Goal: Task Accomplishment & Management: Manage account settings

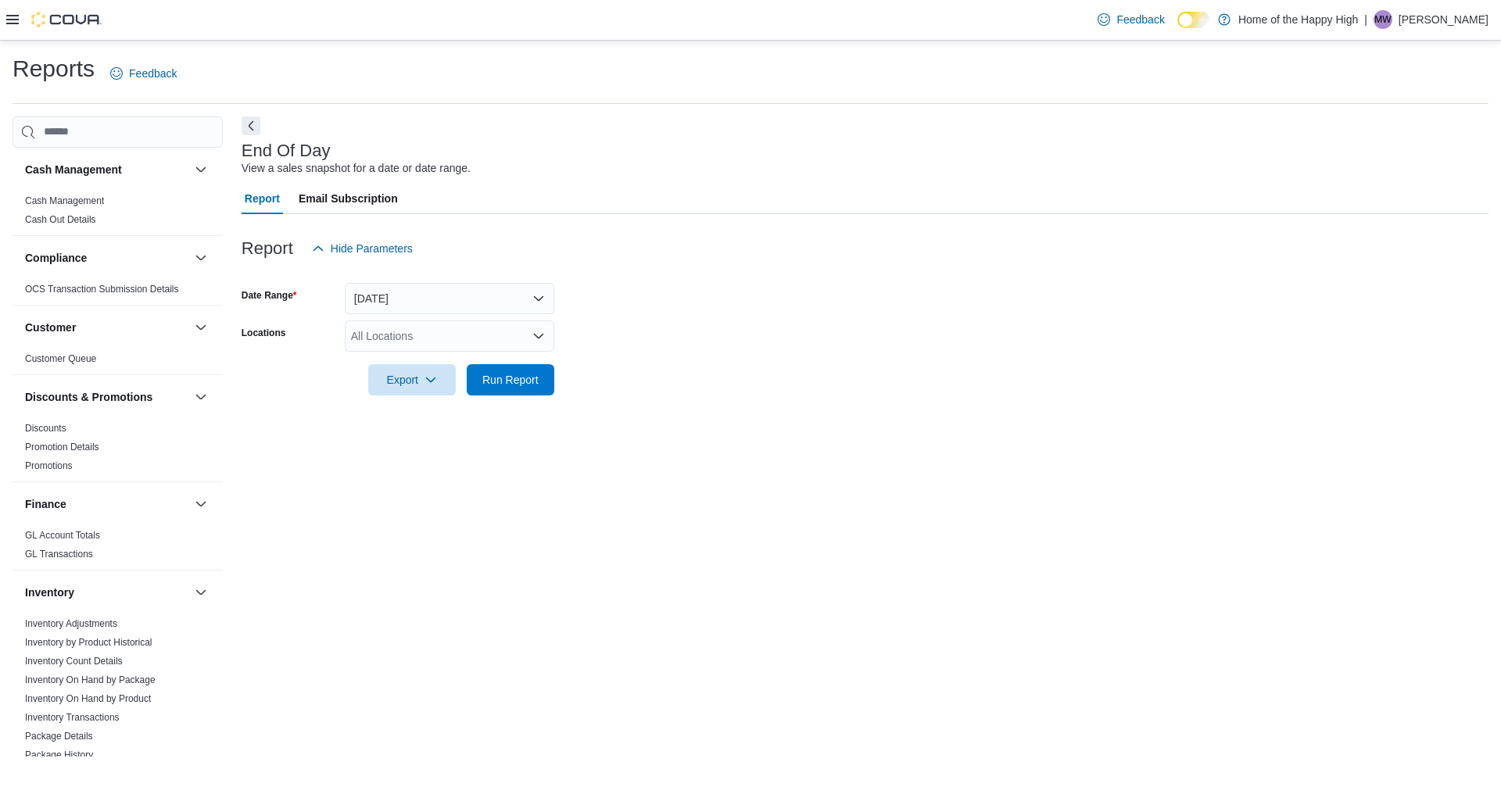
click at [10, 26] on icon at bounding box center [12, 19] width 12 height 12
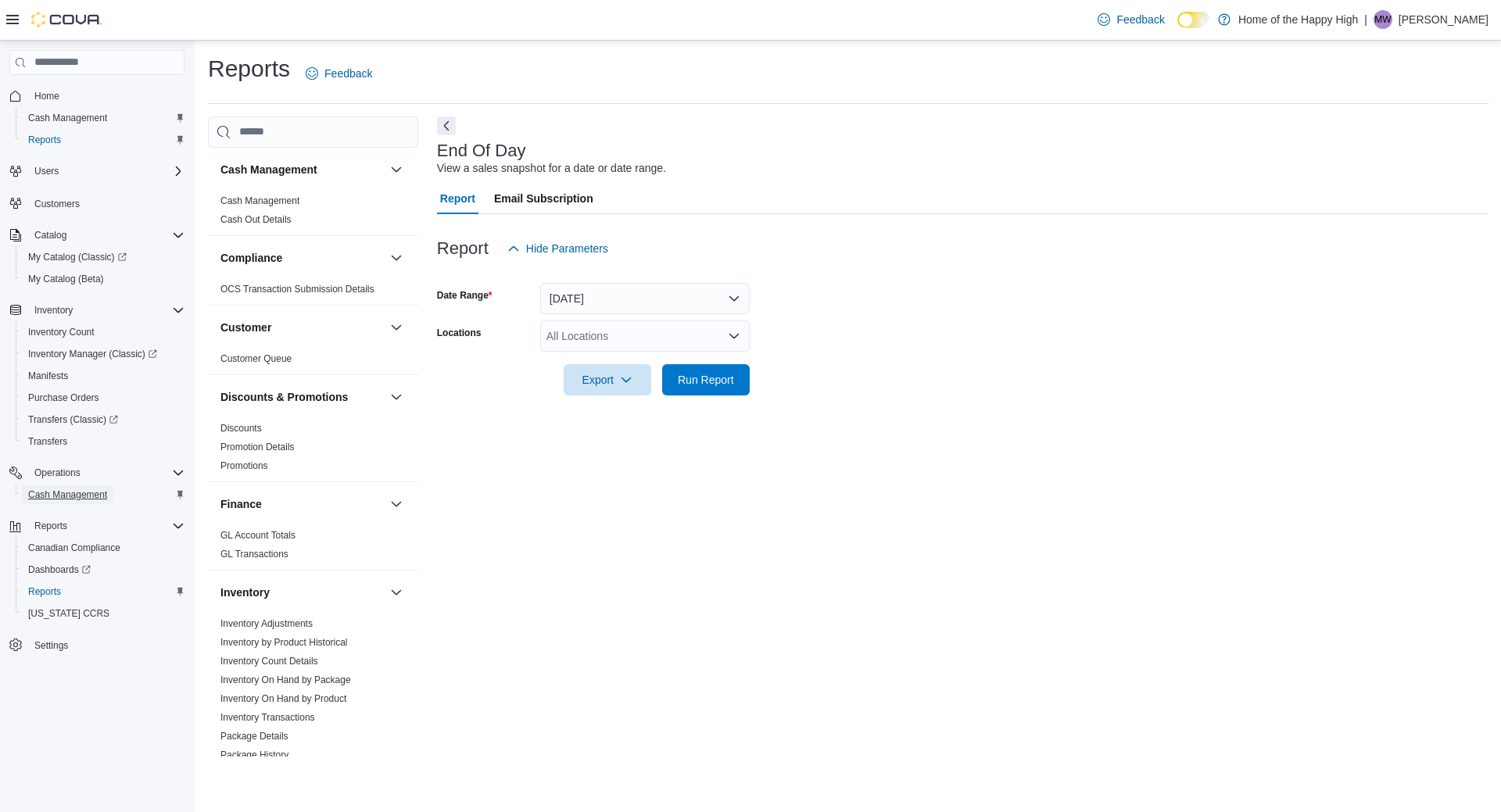
click at [83, 492] on span "Cash Management" at bounding box center [67, 494] width 79 height 12
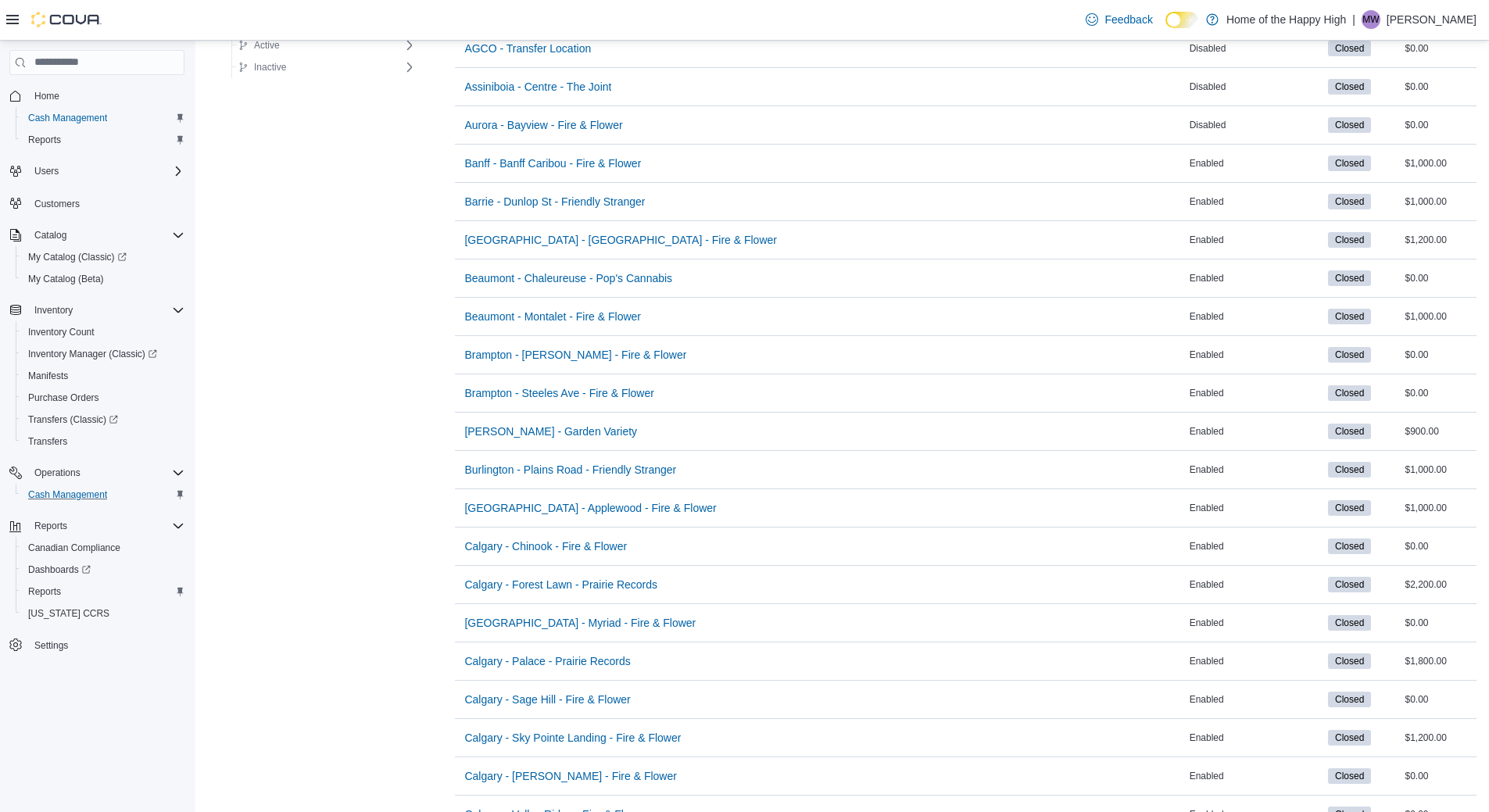
scroll to position [625, 0]
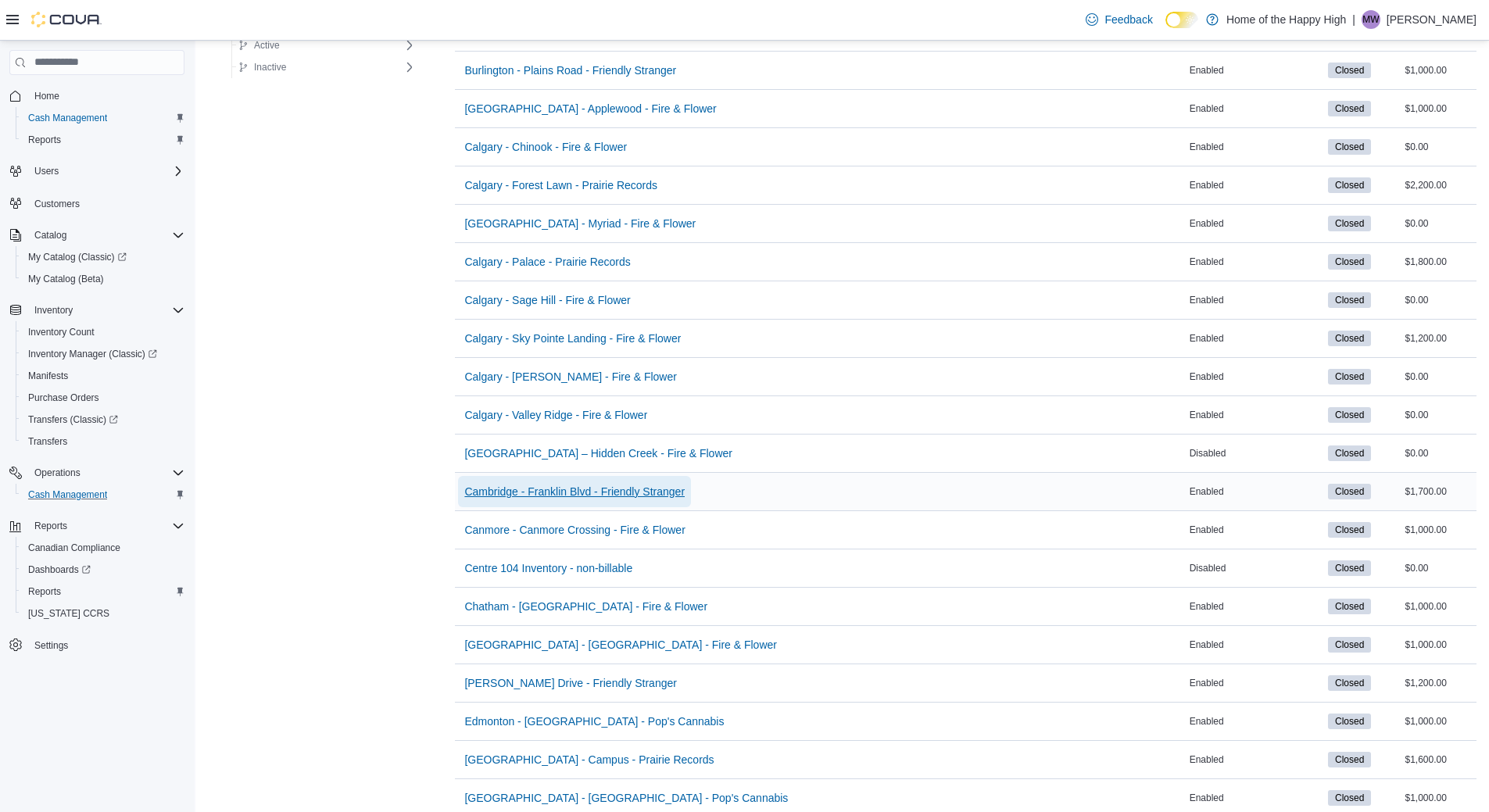
click at [501, 490] on span "Cambridge - Franklin Blvd - Friendly Stranger" at bounding box center [575, 491] width 221 height 15
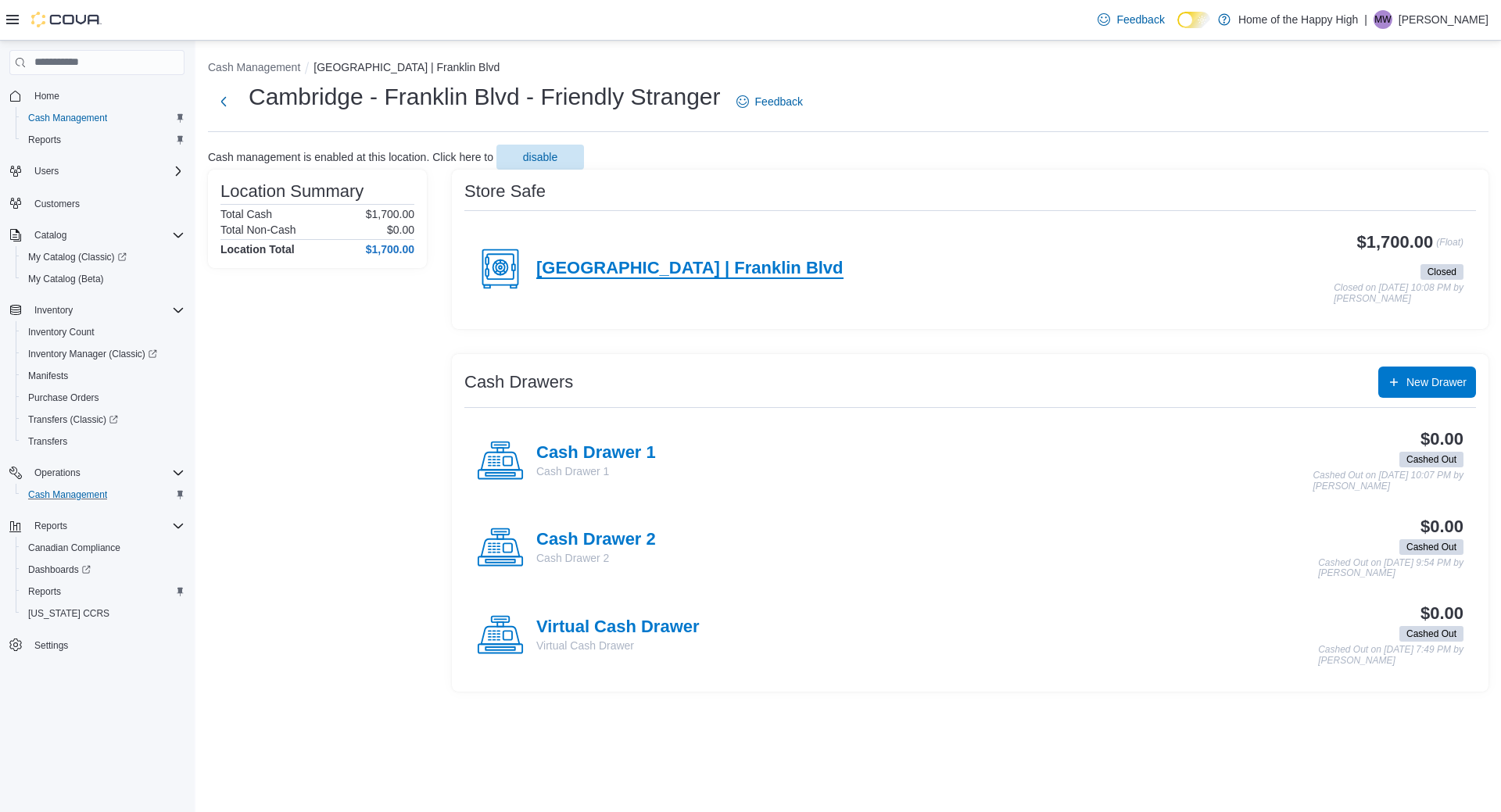
click at [633, 259] on h4 "[GEOGRAPHIC_DATA] | Franklin Blvd" at bounding box center [690, 269] width 307 height 20
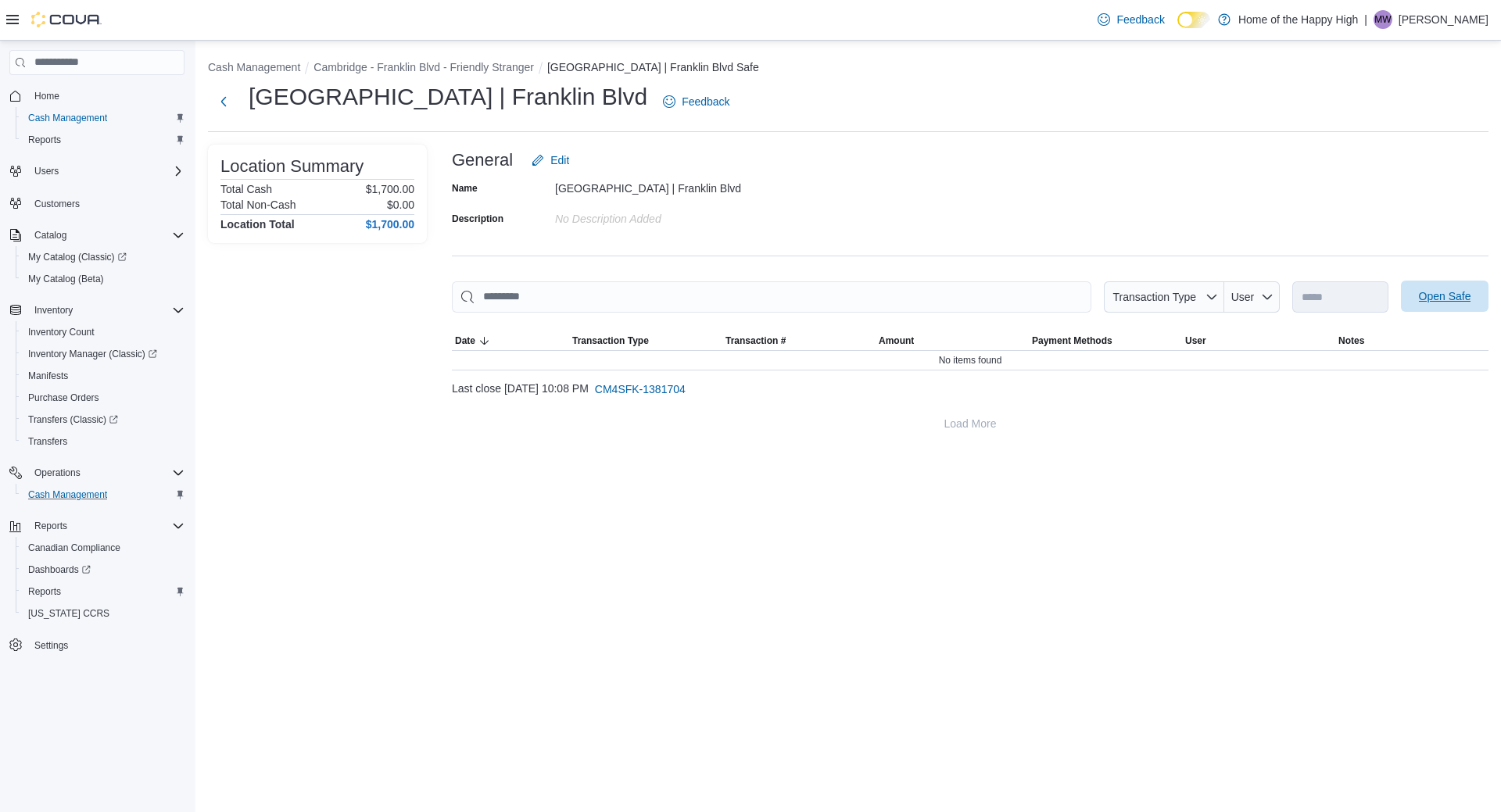
click at [1434, 291] on span "Open Safe" at bounding box center [1445, 296] width 53 height 15
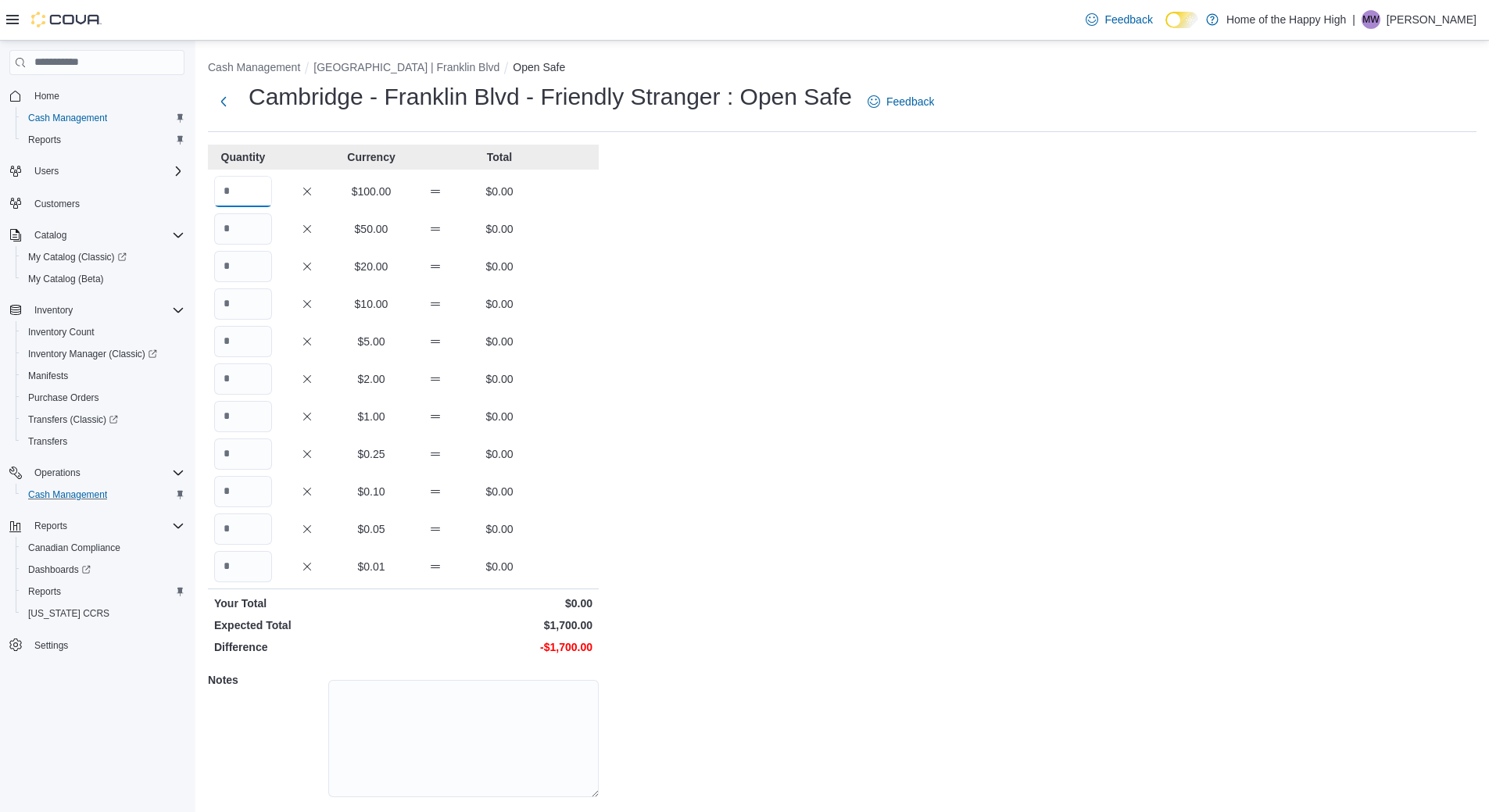
click at [238, 179] on input "Quantity" at bounding box center [243, 191] width 58 height 32
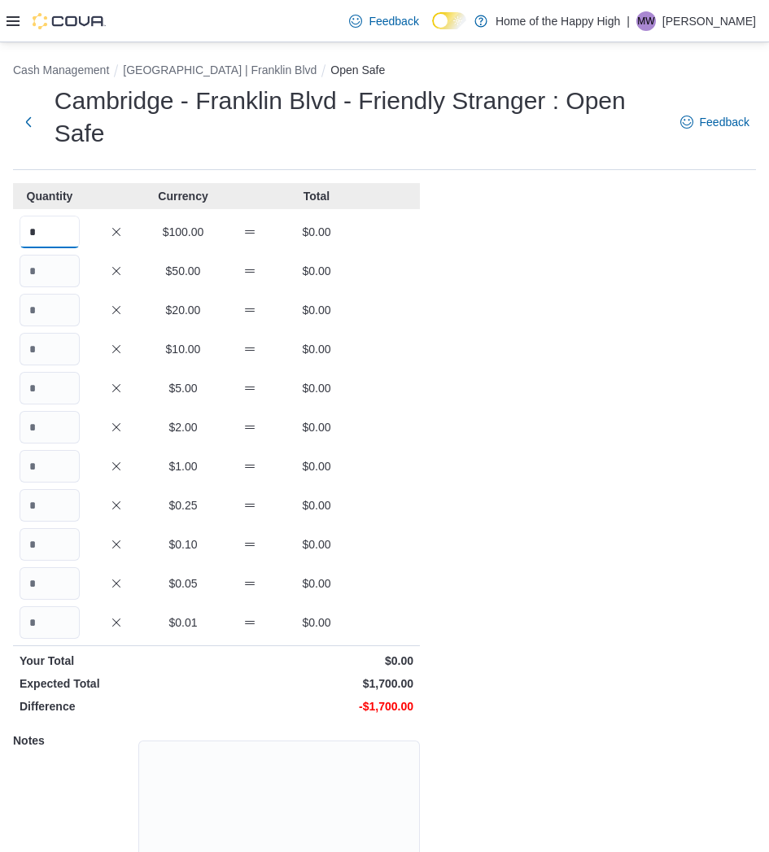
type input "*"
type input "**"
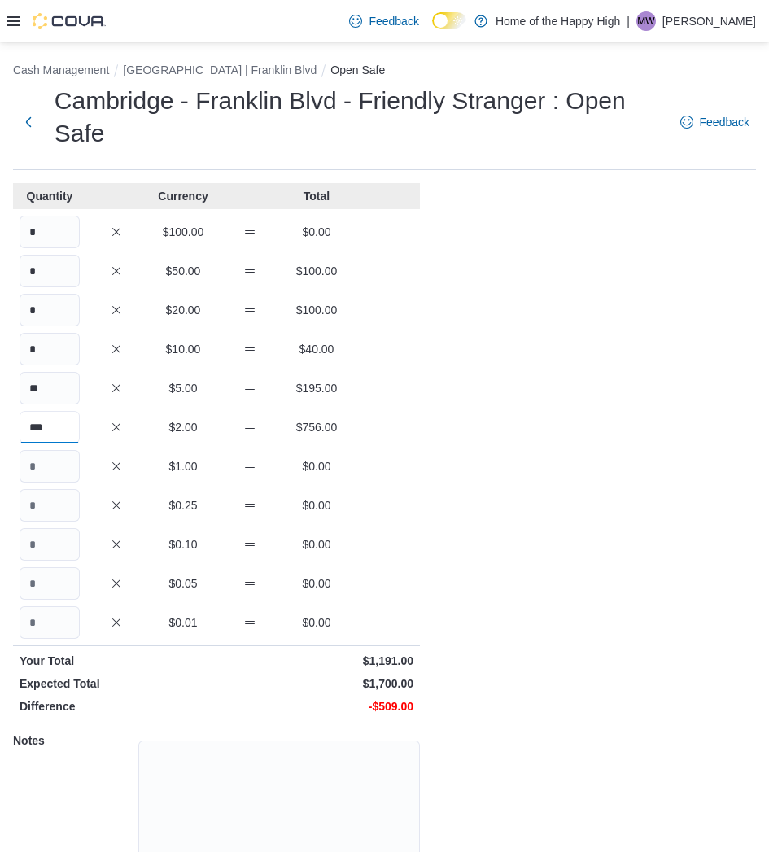
type input "***"
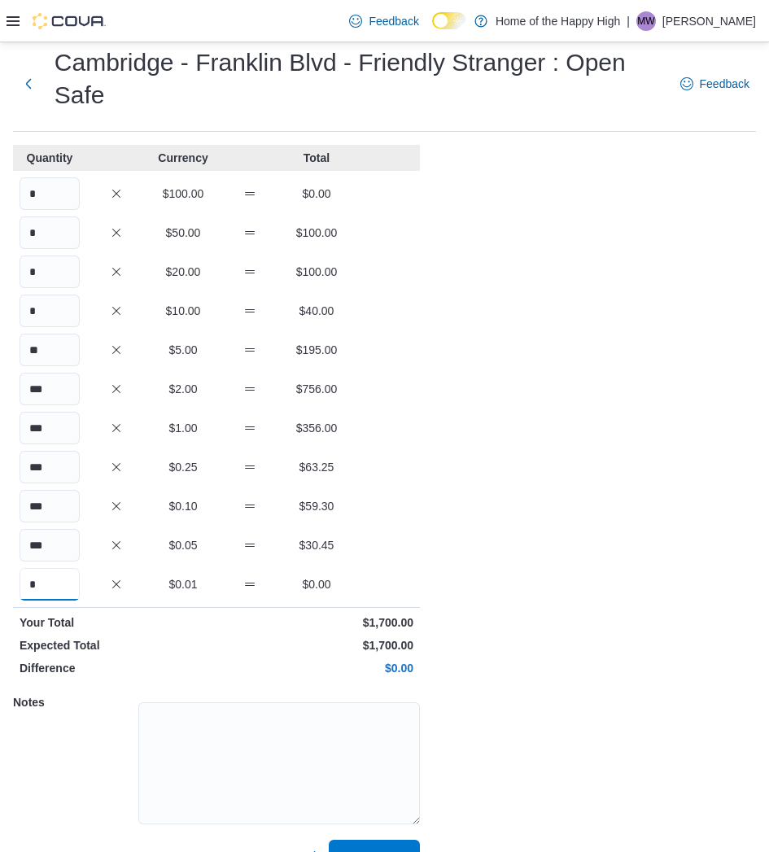
scroll to position [72, 0]
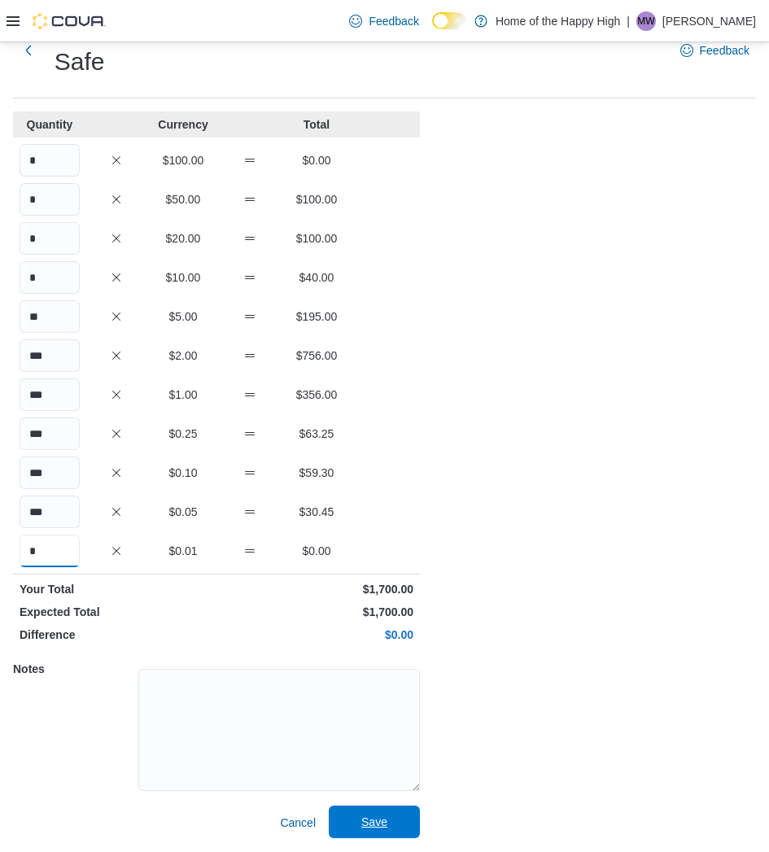
type input "*"
click at [390, 822] on span "Save" at bounding box center [375, 822] width 72 height 33
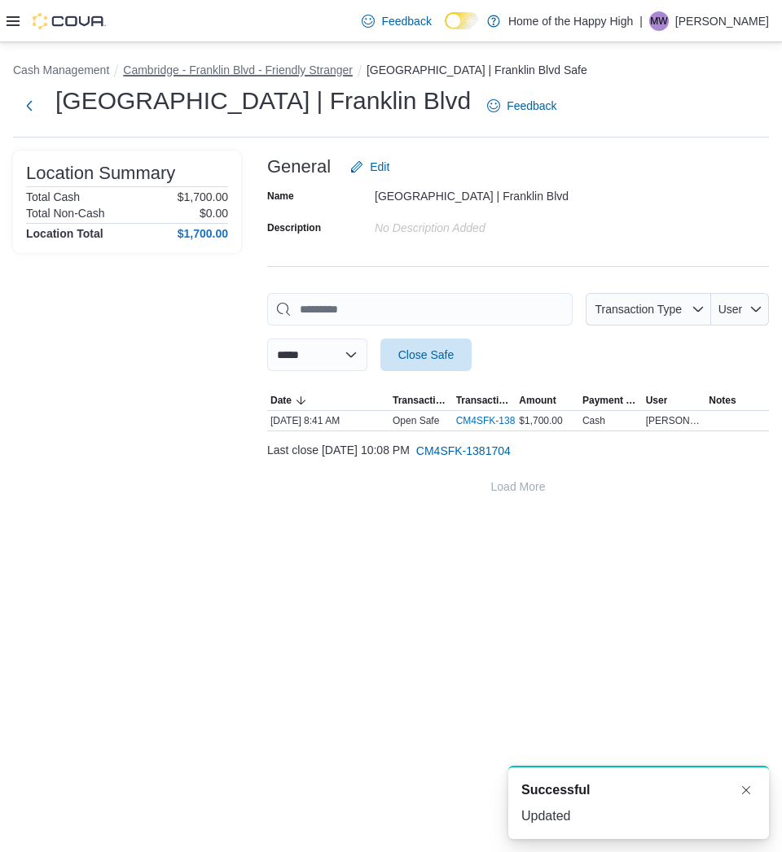
click at [316, 66] on button "Cambridge - Franklin Blvd - Friendly Stranger" at bounding box center [238, 70] width 230 height 13
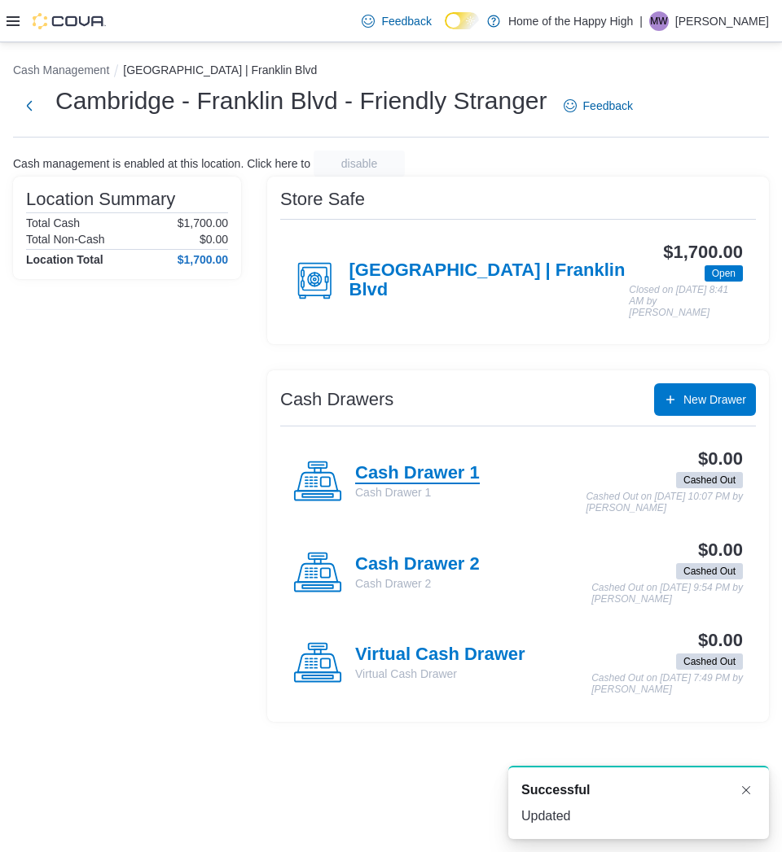
click at [401, 475] on h4 "Cash Drawer 1" at bounding box center [417, 473] width 125 height 21
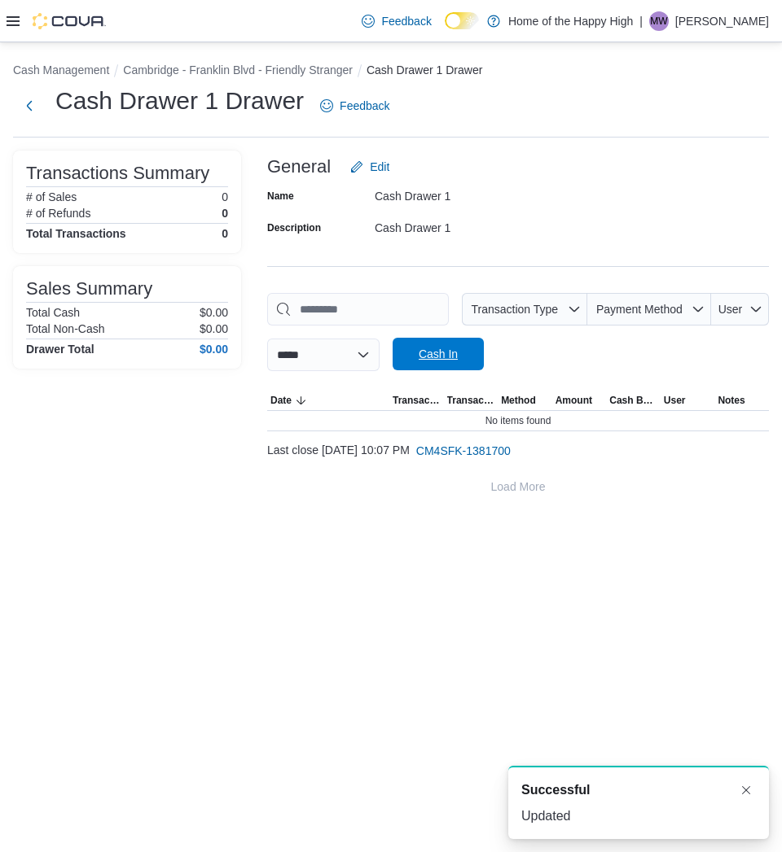
click at [458, 354] on span "Cash In" at bounding box center [438, 354] width 39 height 16
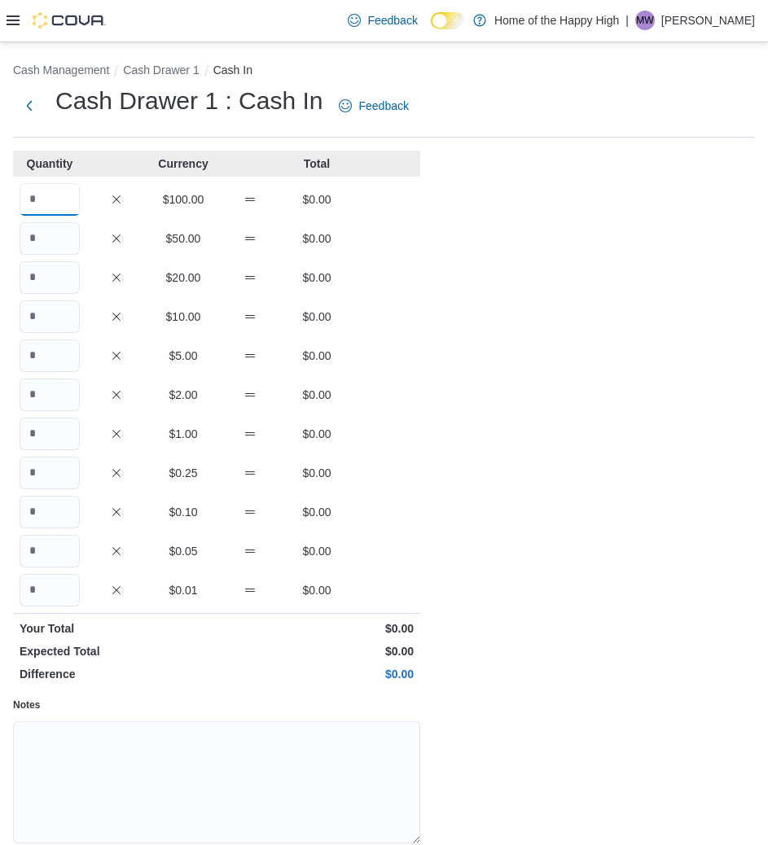
click at [47, 186] on input "Quantity" at bounding box center [50, 199] width 60 height 33
type input "*"
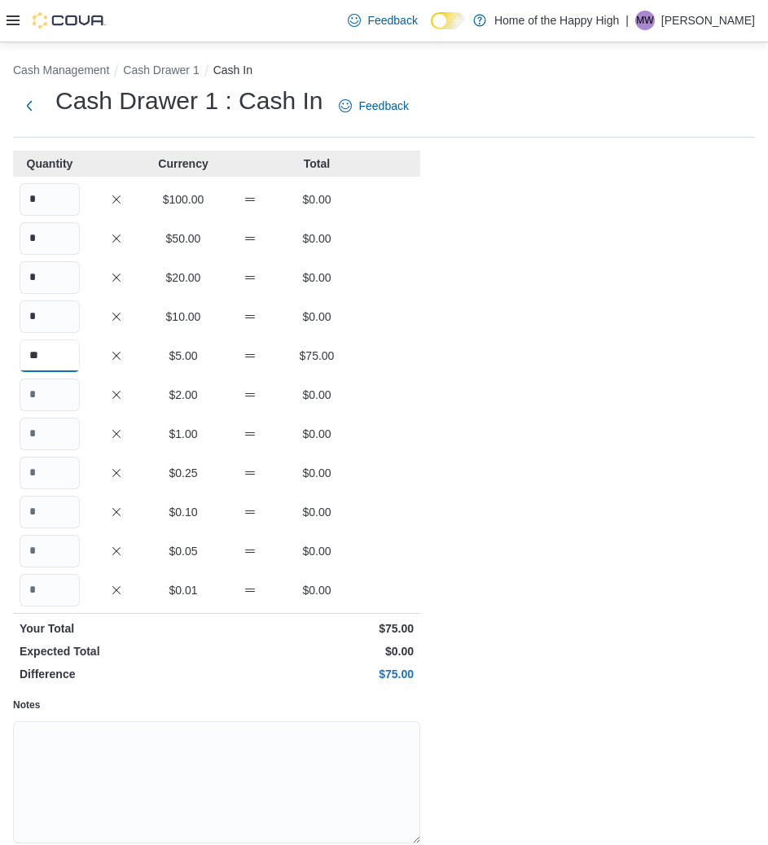
type input "**"
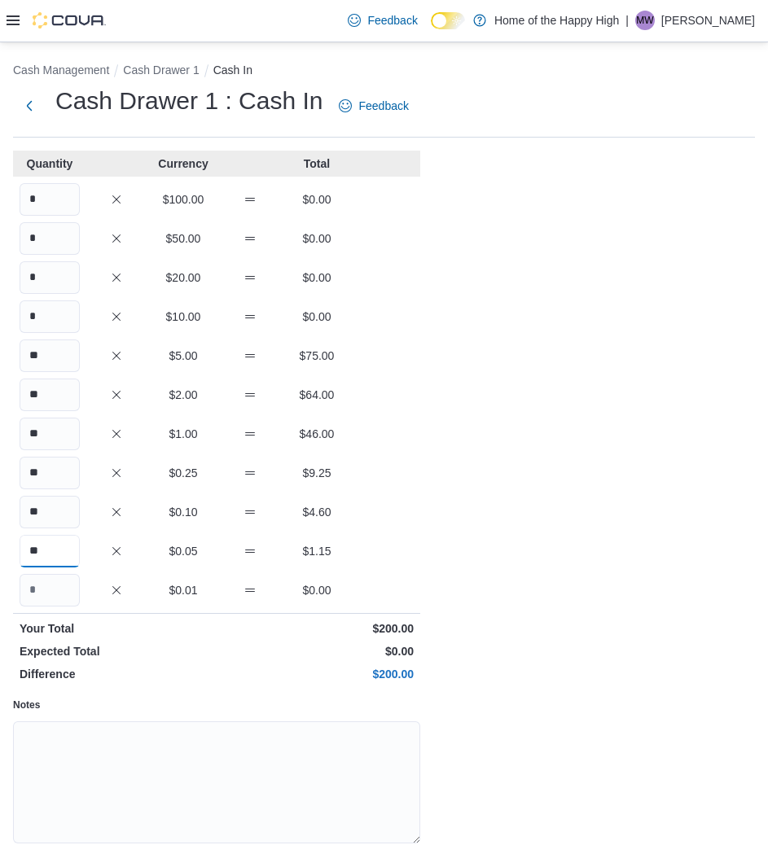
type input "**"
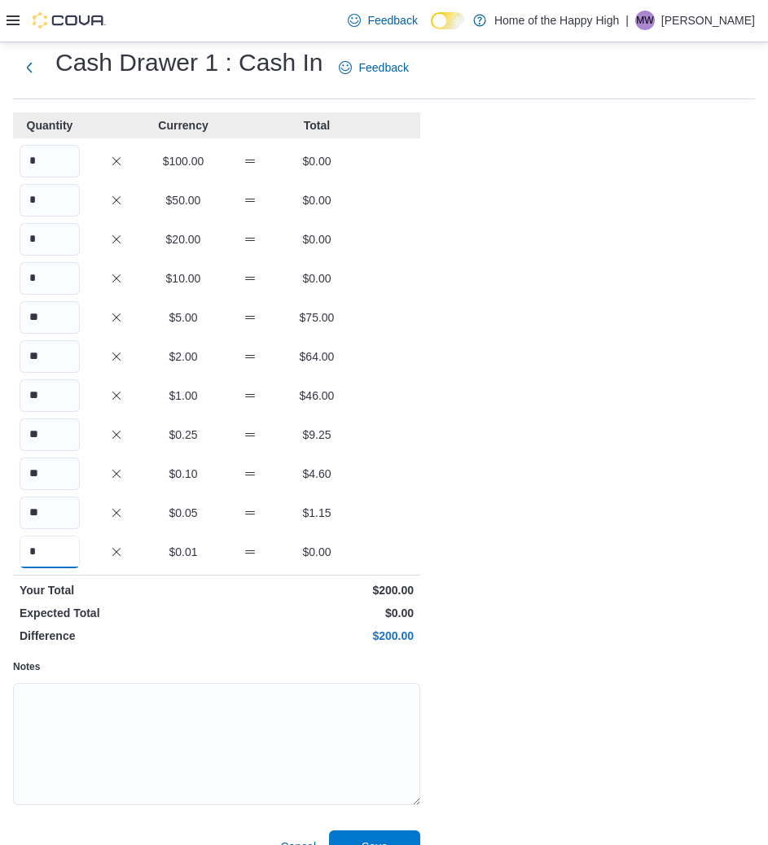
scroll to position [69, 0]
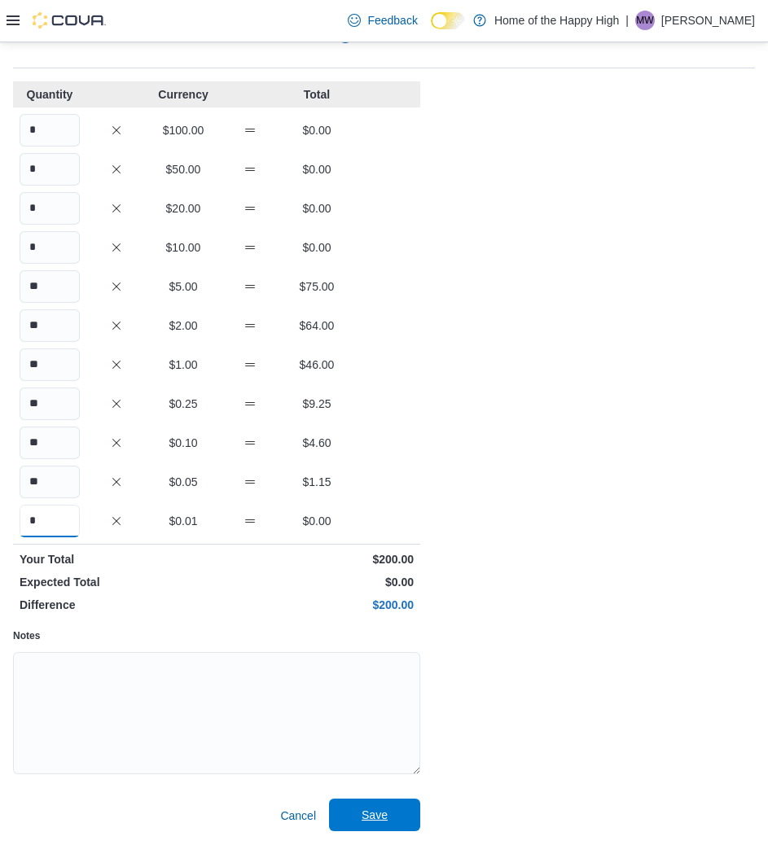
type input "*"
click at [388, 805] on span "Save" at bounding box center [375, 815] width 72 height 33
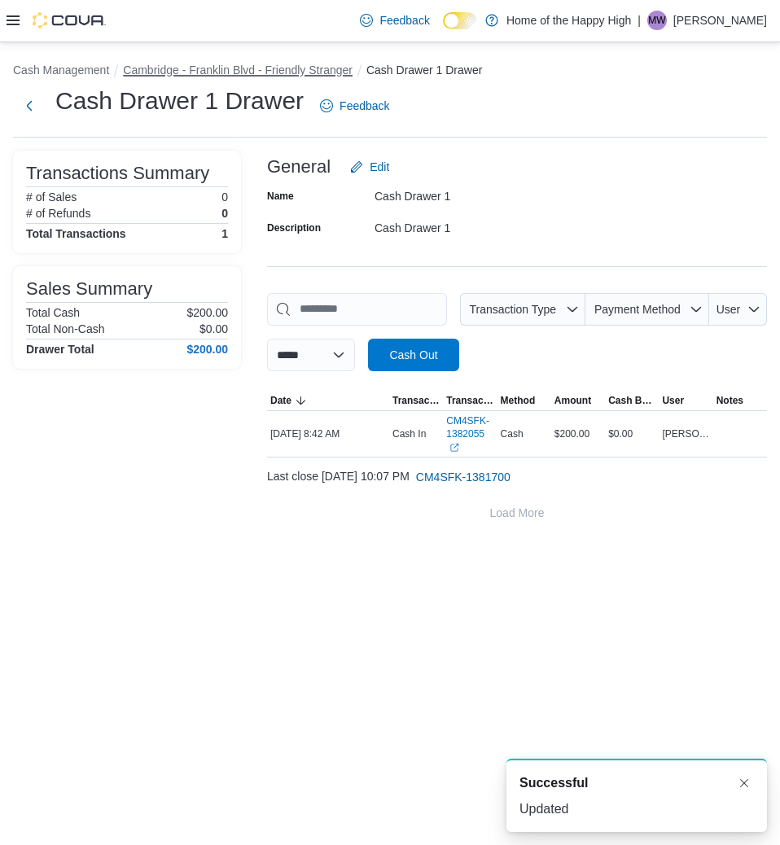
click at [309, 64] on button "Cambridge - Franklin Blvd - Friendly Stranger" at bounding box center [238, 70] width 230 height 13
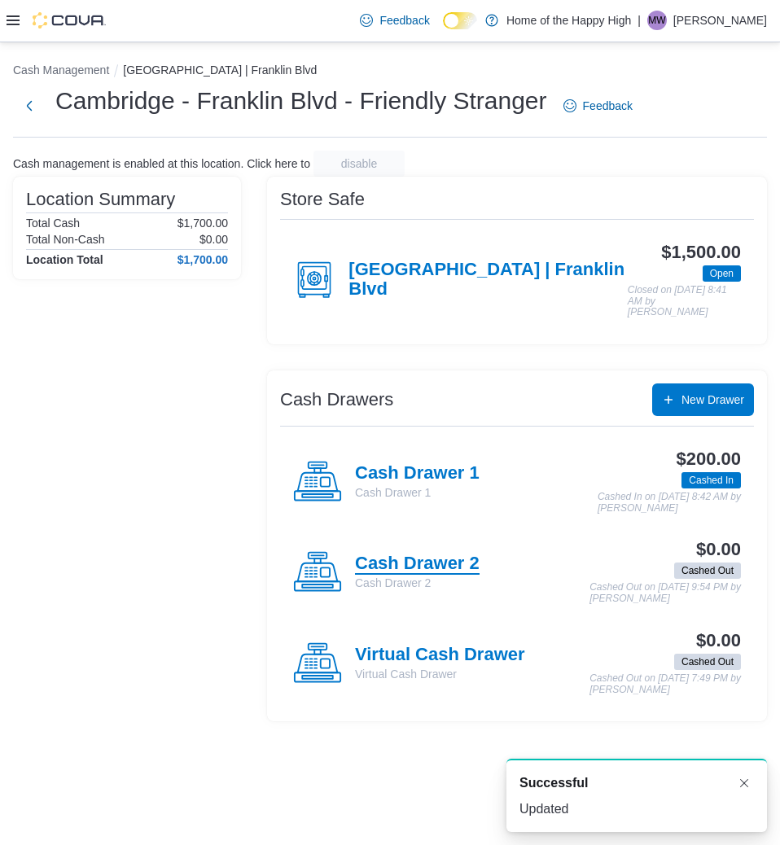
click at [443, 565] on h4 "Cash Drawer 2" at bounding box center [417, 564] width 125 height 21
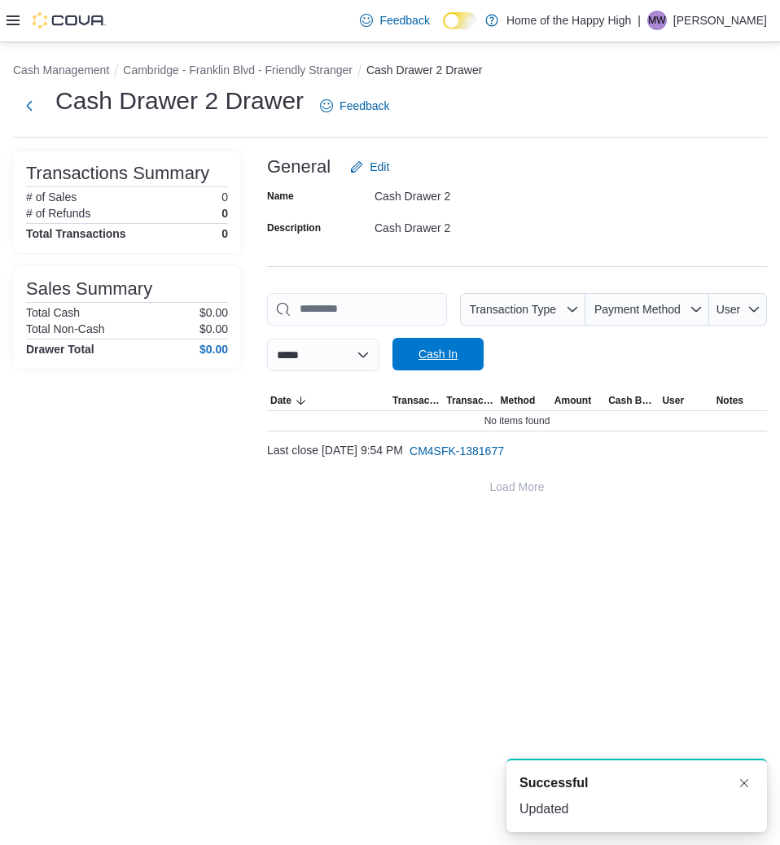
click at [474, 353] on span "Cash In" at bounding box center [438, 354] width 72 height 33
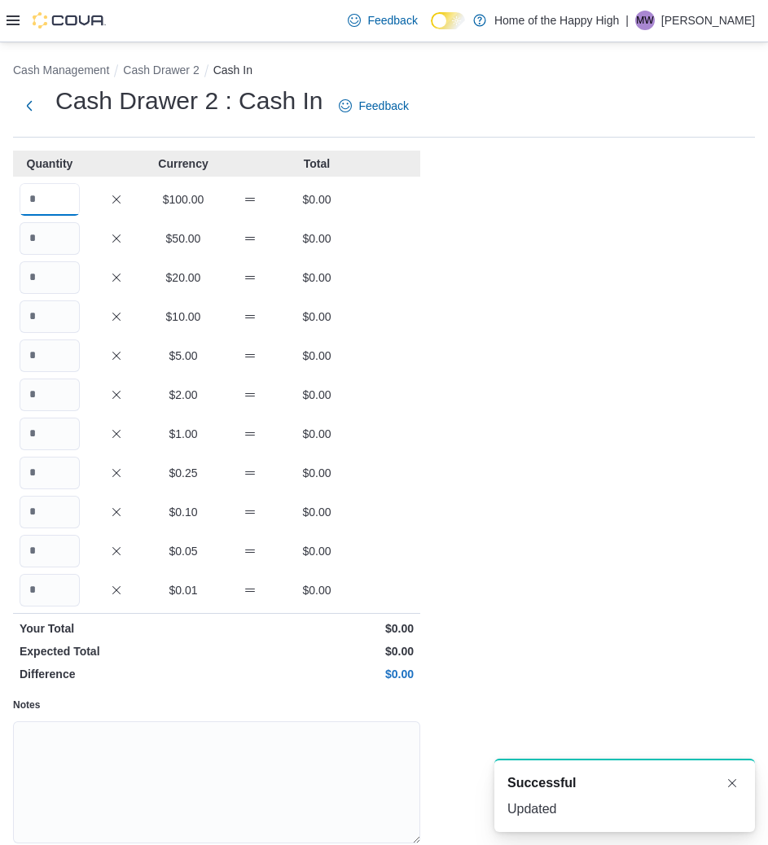
click at [52, 199] on input "Quantity" at bounding box center [50, 199] width 60 height 33
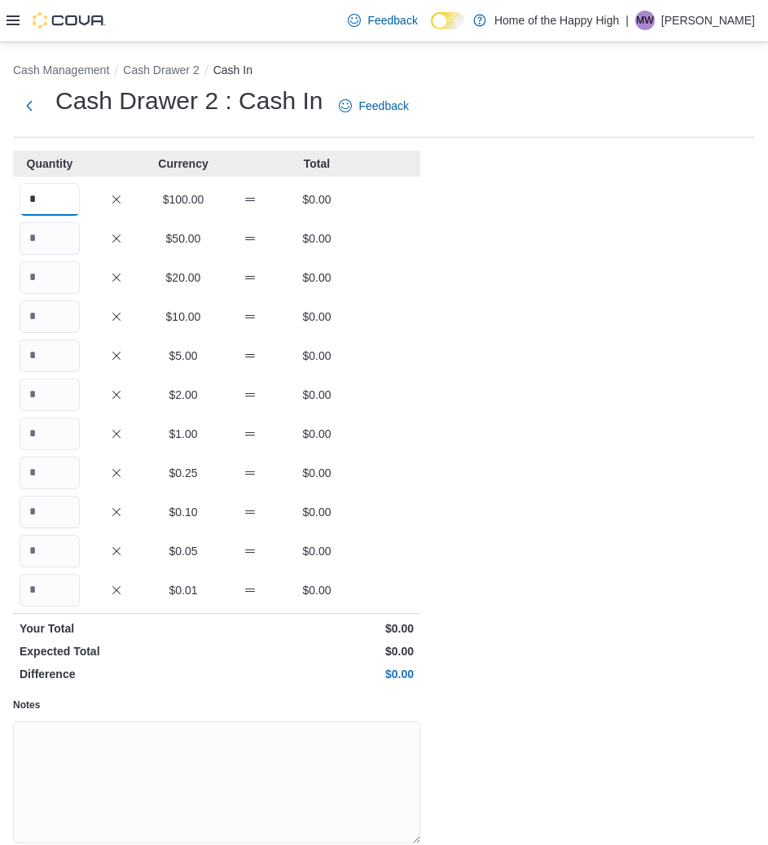
type input "*"
type input "**"
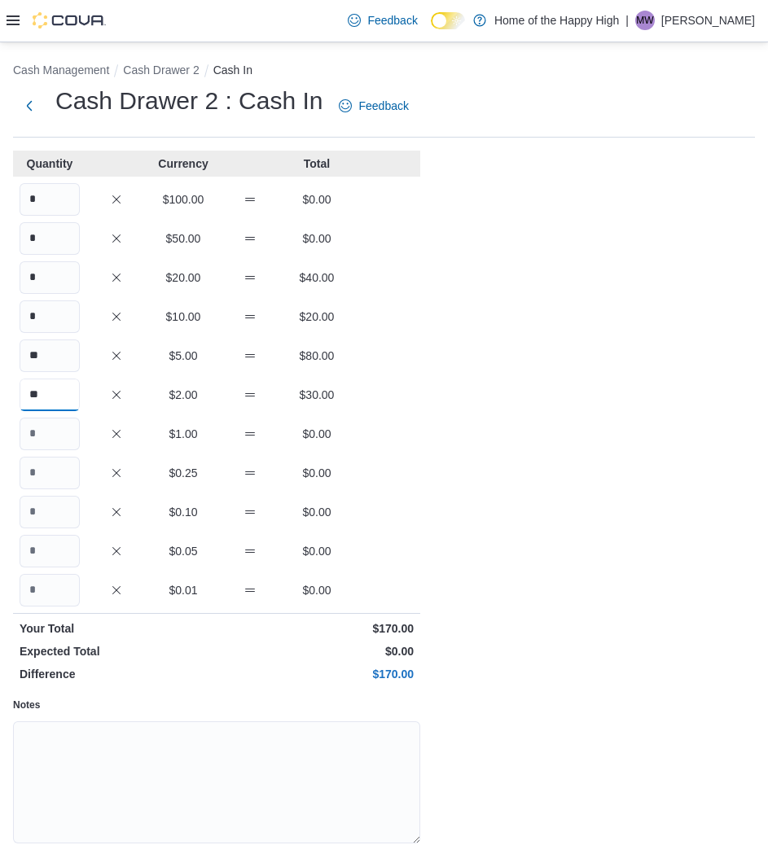
type input "**"
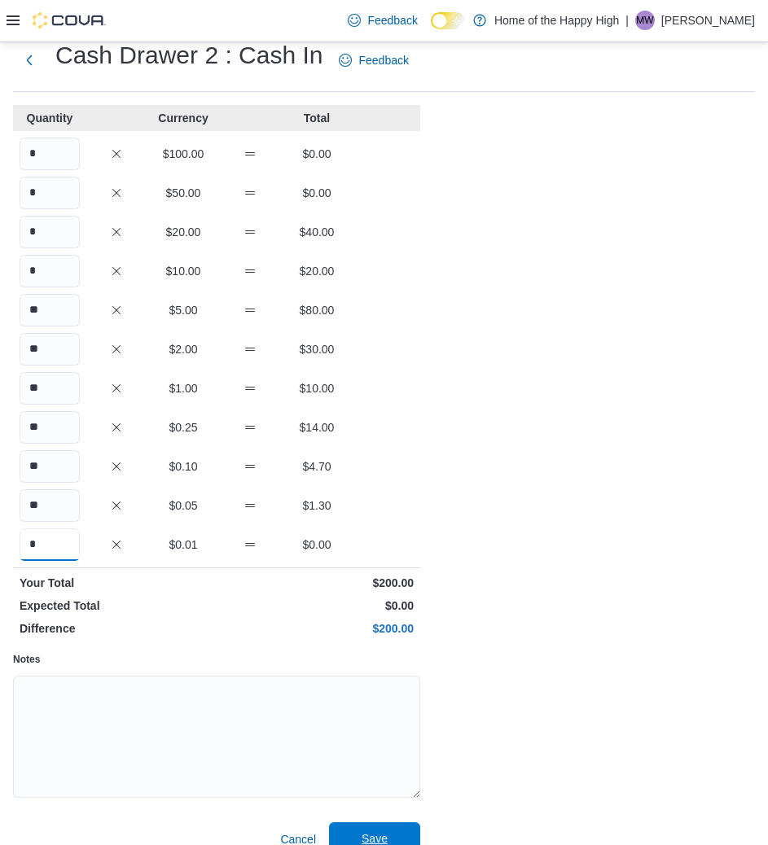
scroll to position [69, 0]
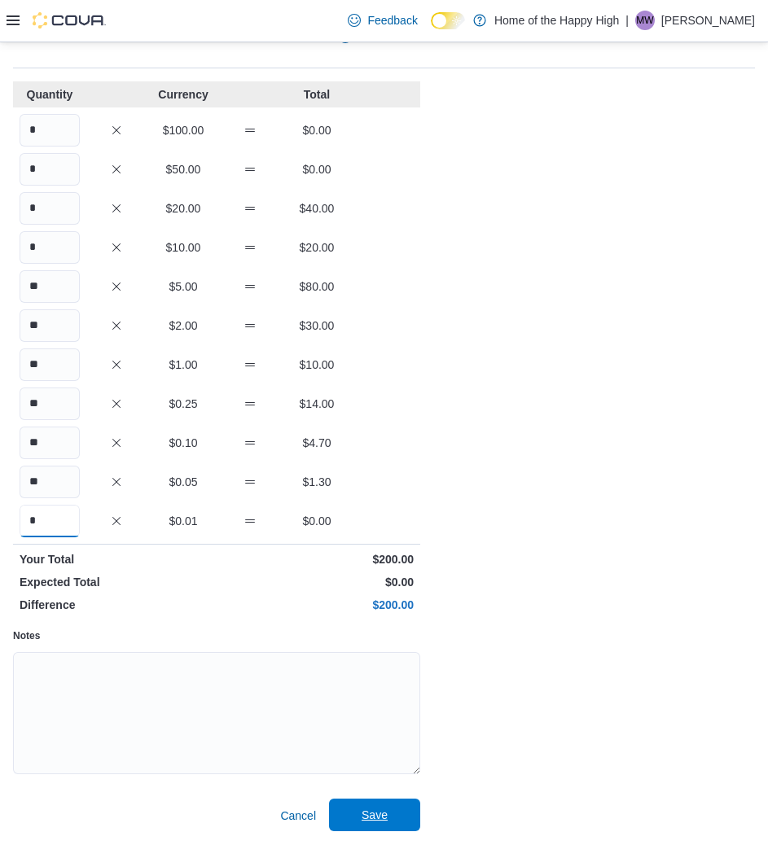
type input "*"
click at [382, 830] on span "Save" at bounding box center [375, 815] width 72 height 33
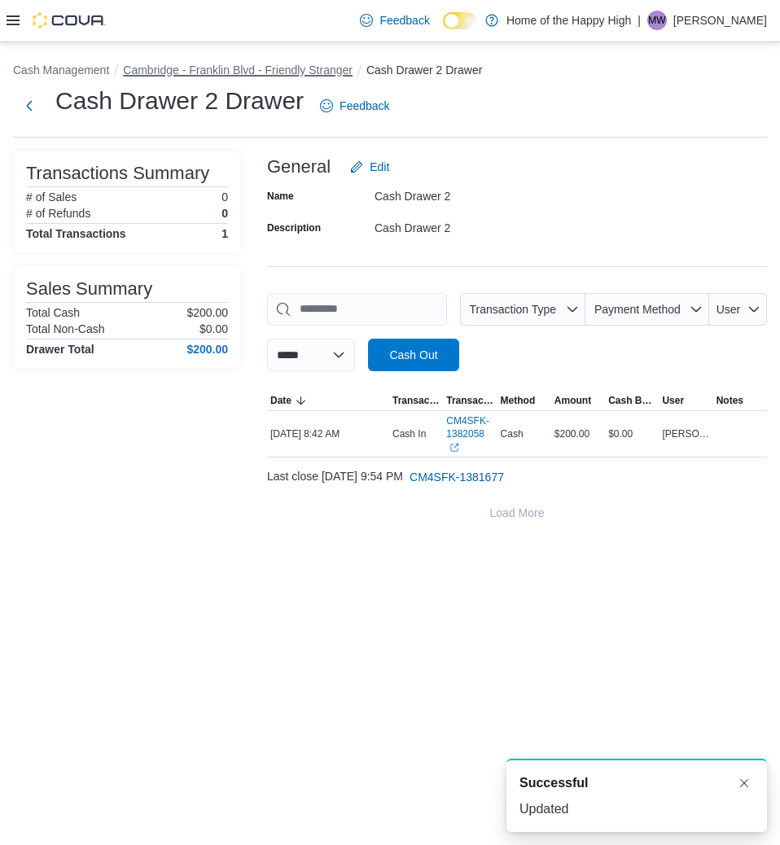
click at [289, 71] on button "Cambridge - Franklin Blvd - Friendly Stranger" at bounding box center [238, 70] width 230 height 13
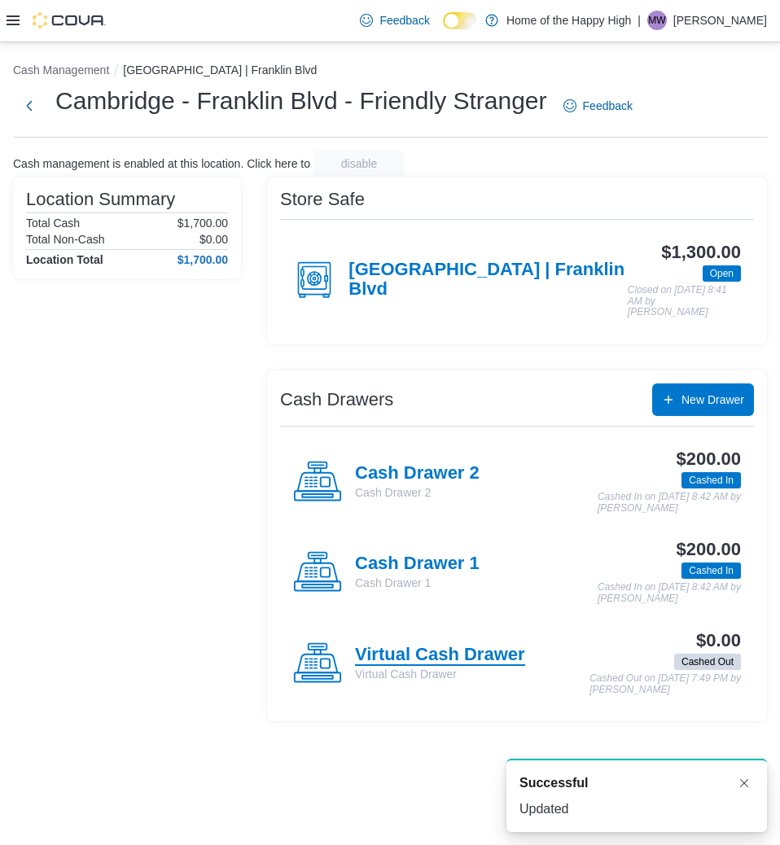
click at [401, 650] on h4 "Virtual Cash Drawer" at bounding box center [440, 655] width 170 height 21
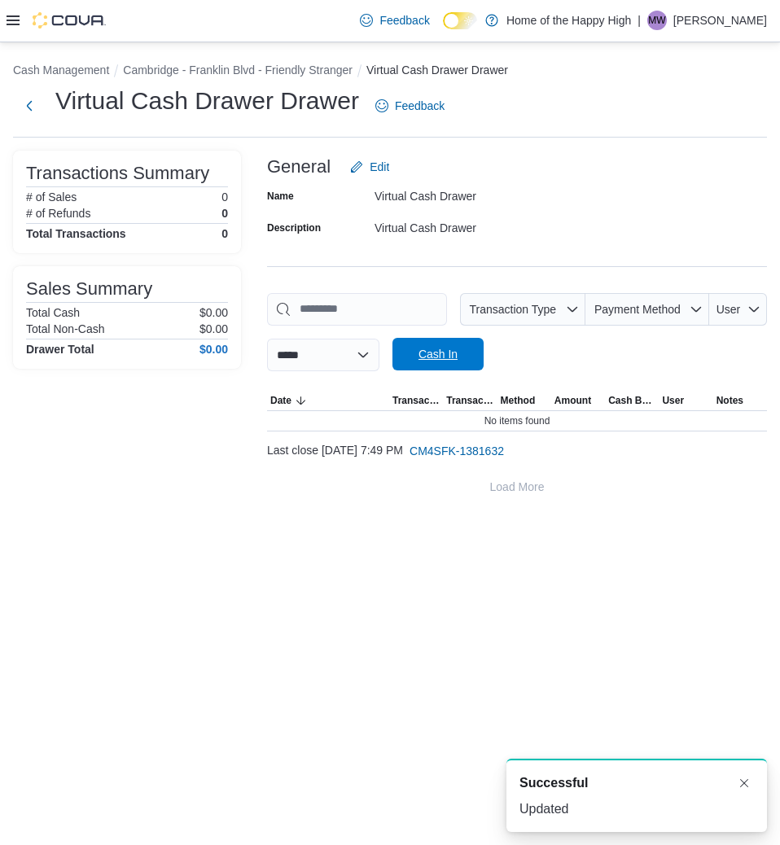
click at [458, 356] on span "Cash In" at bounding box center [438, 354] width 39 height 16
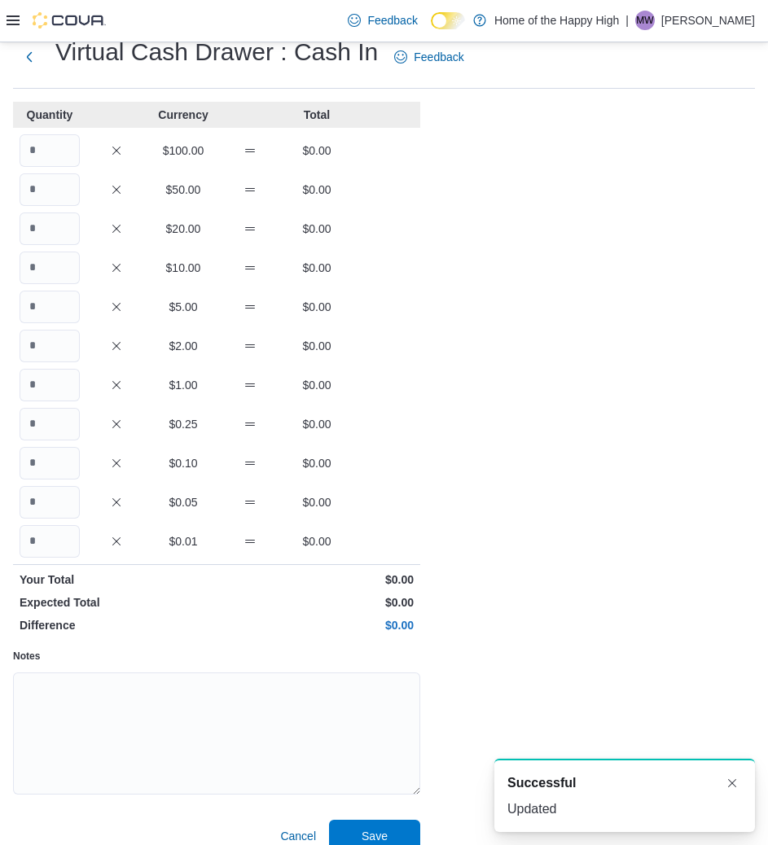
scroll to position [69, 0]
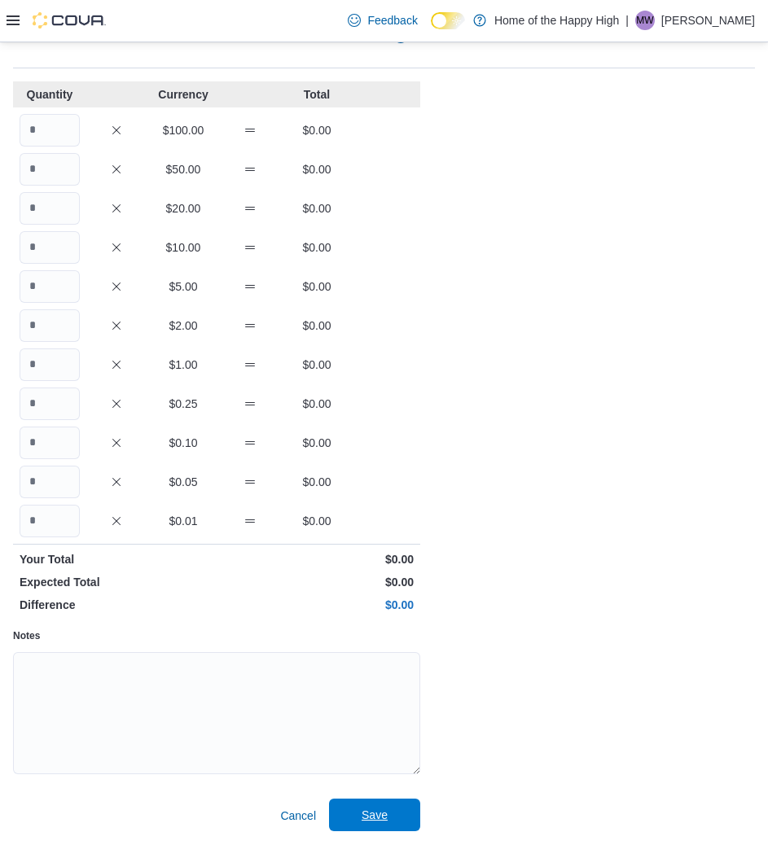
click at [383, 830] on span "Save" at bounding box center [375, 815] width 72 height 33
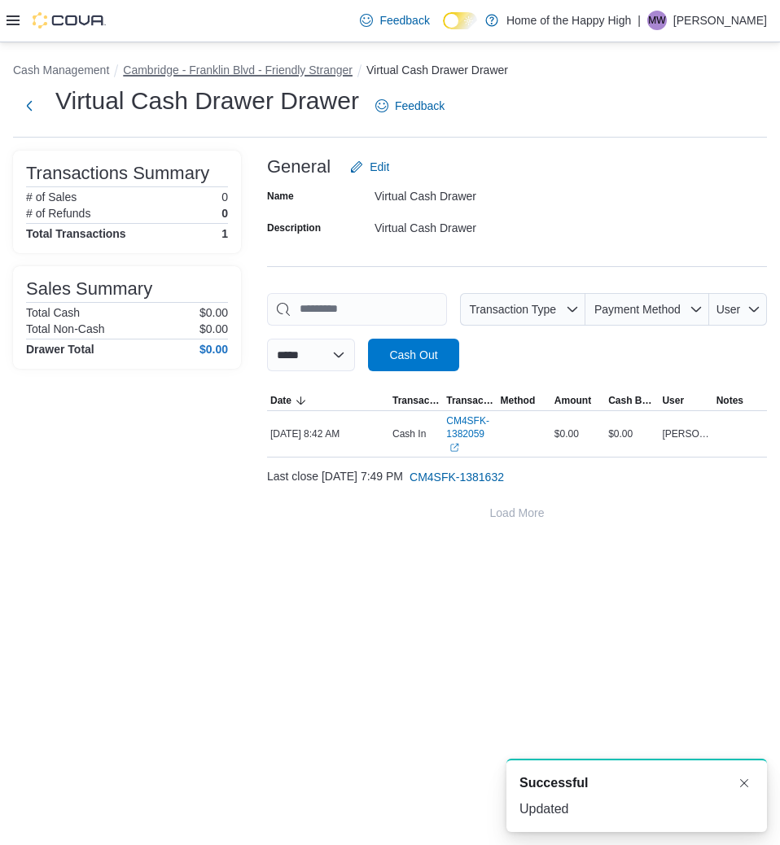
click at [297, 70] on button "Cambridge - Franklin Blvd - Friendly Stranger" at bounding box center [238, 70] width 230 height 13
